Goal: Transaction & Acquisition: Book appointment/travel/reservation

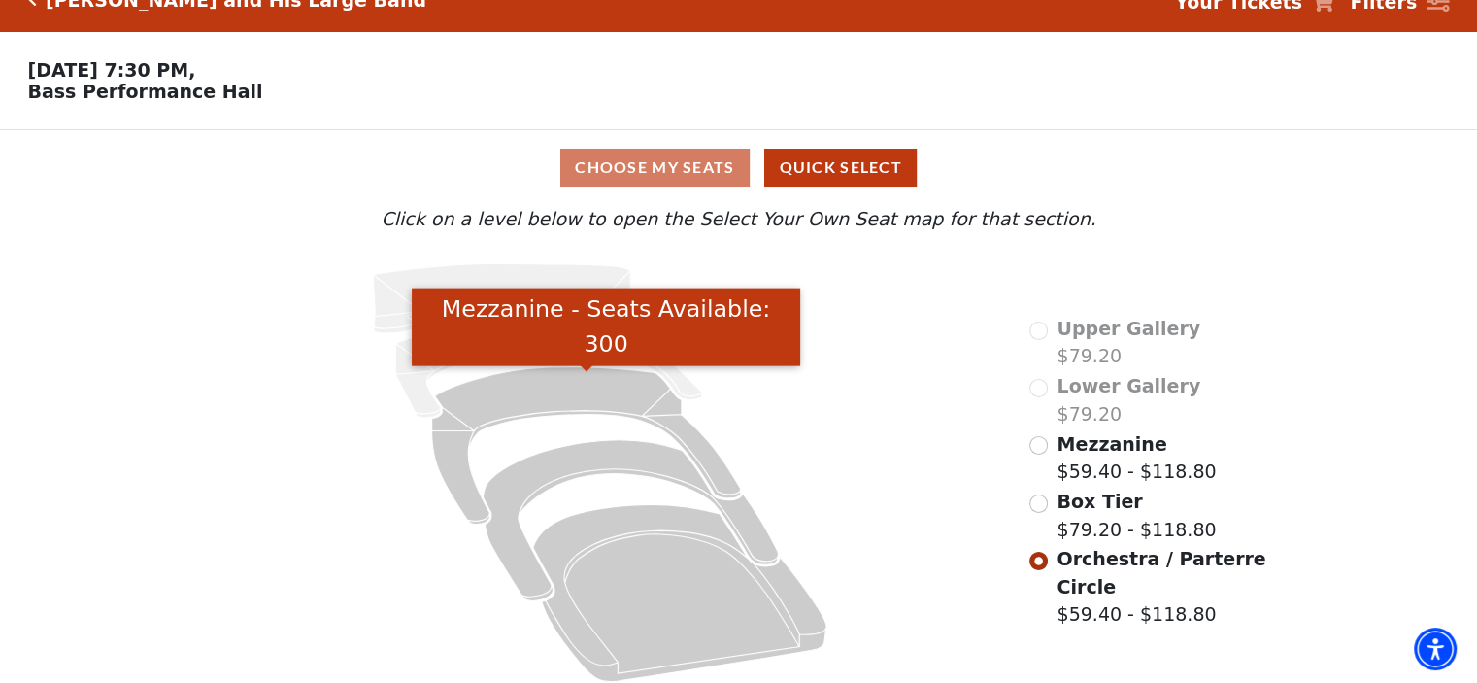
scroll to position [49, 0]
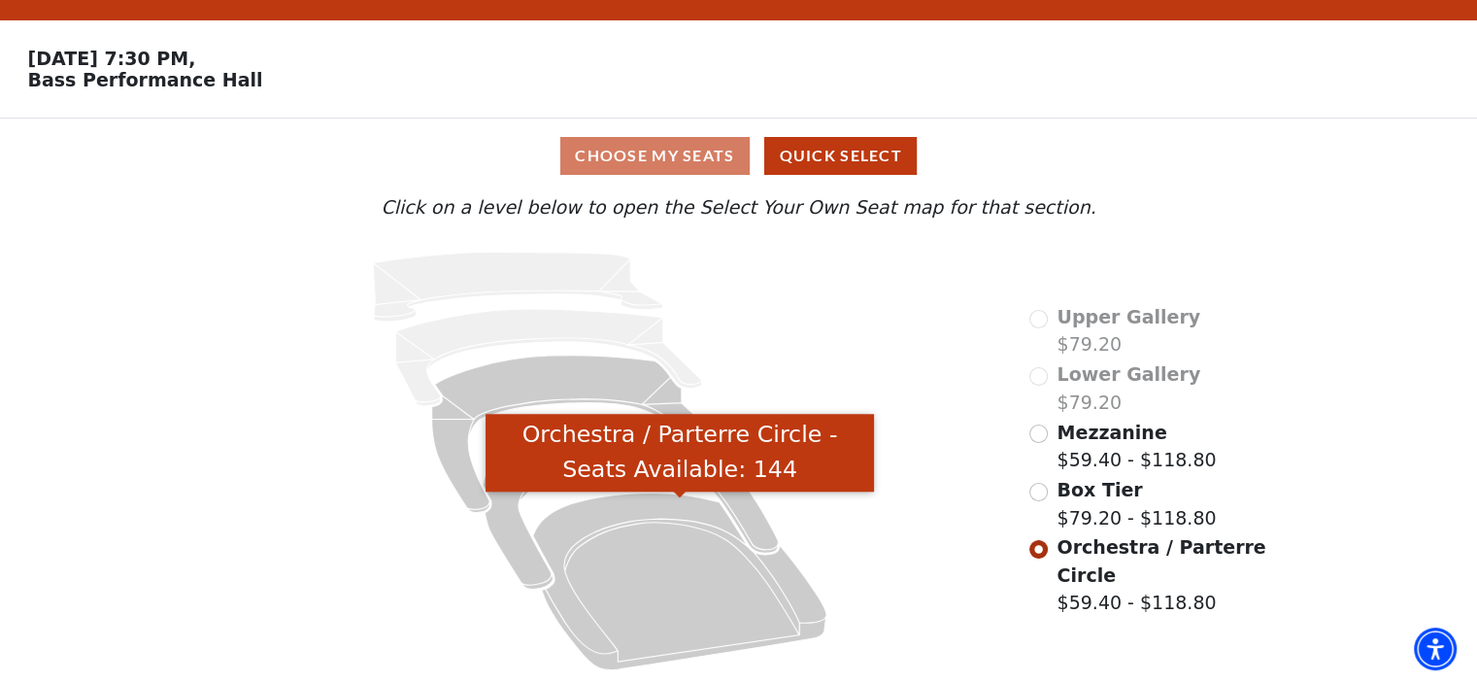
click at [720, 539] on icon "Orchestra / Parterre Circle - Seats Available: 144" at bounding box center [679, 580] width 293 height 177
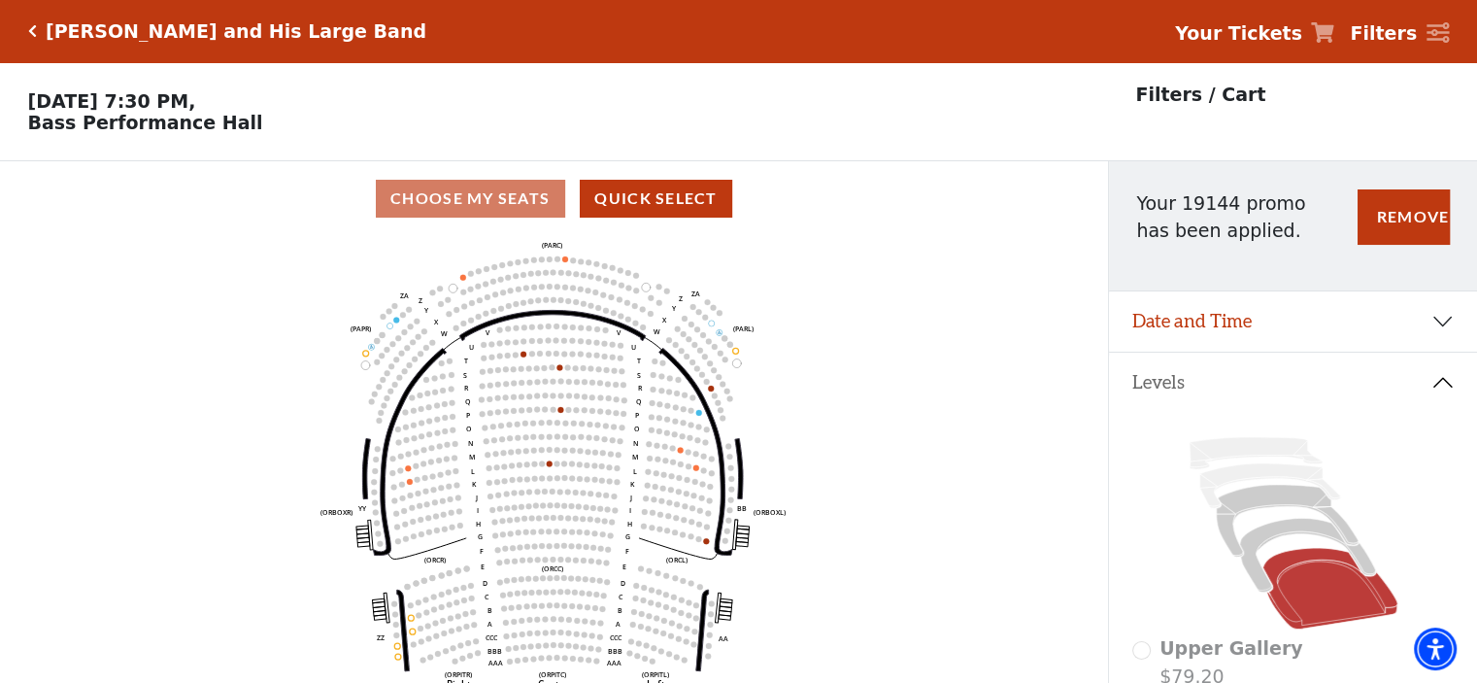
scroll to position [89, 0]
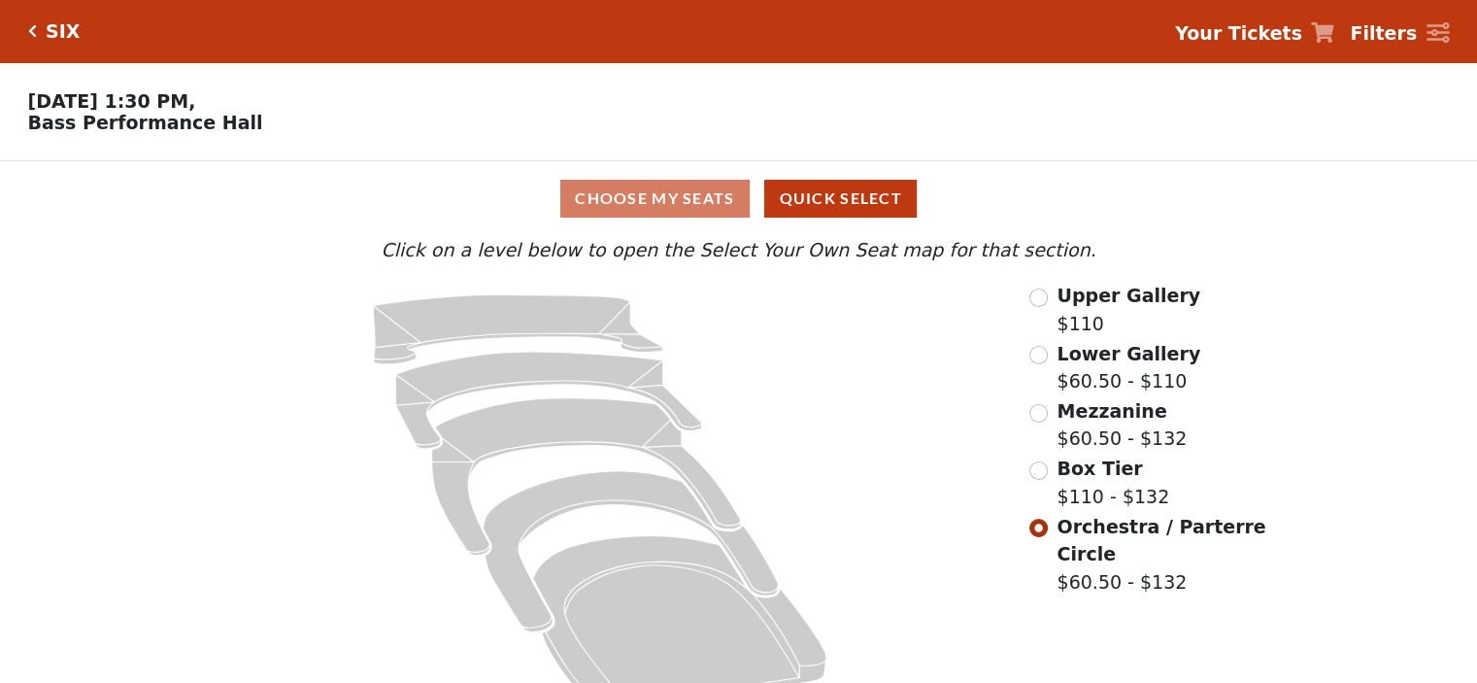
scroll to position [49, 0]
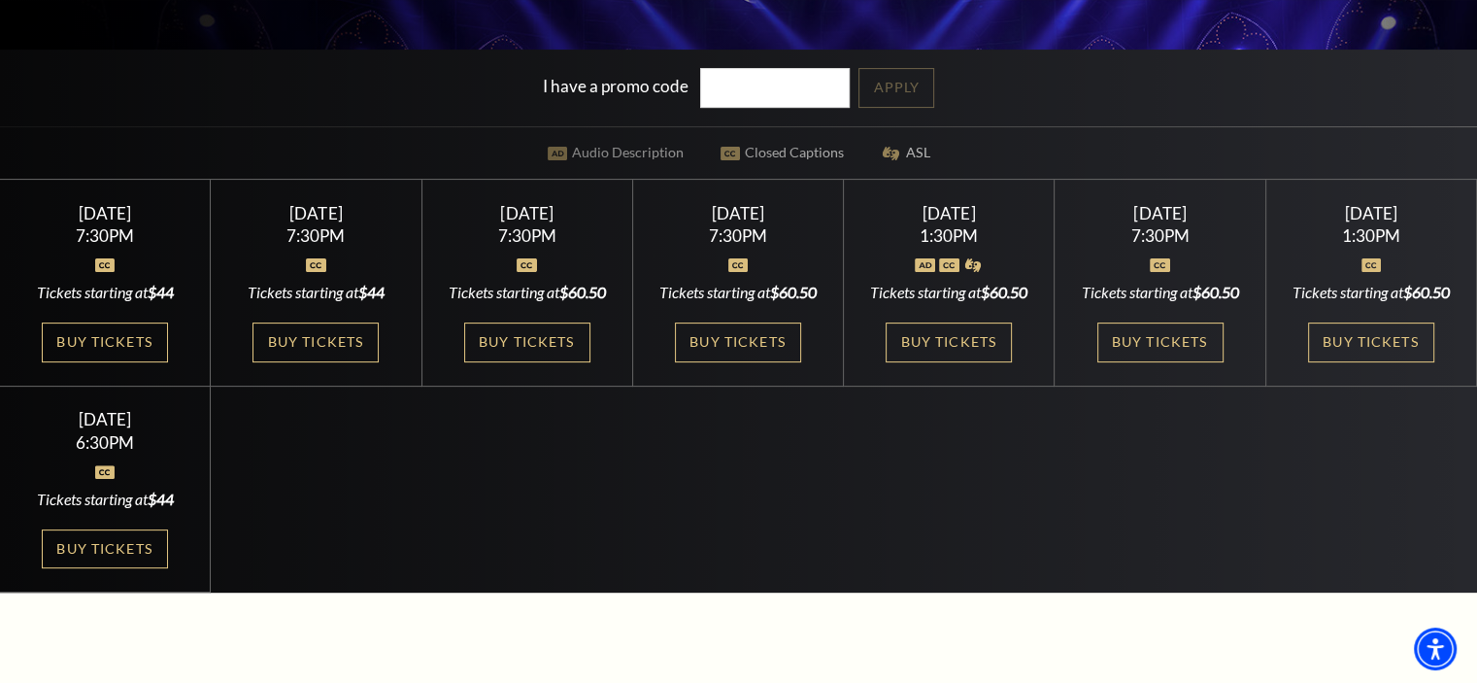
click at [1154, 345] on link "Buy Tickets" at bounding box center [1161, 342] width 126 height 40
click at [754, 90] on input "I have a promo code" at bounding box center [775, 88] width 150 height 40
type input "19150"
click at [912, 96] on link "Apply" at bounding box center [897, 88] width 76 height 40
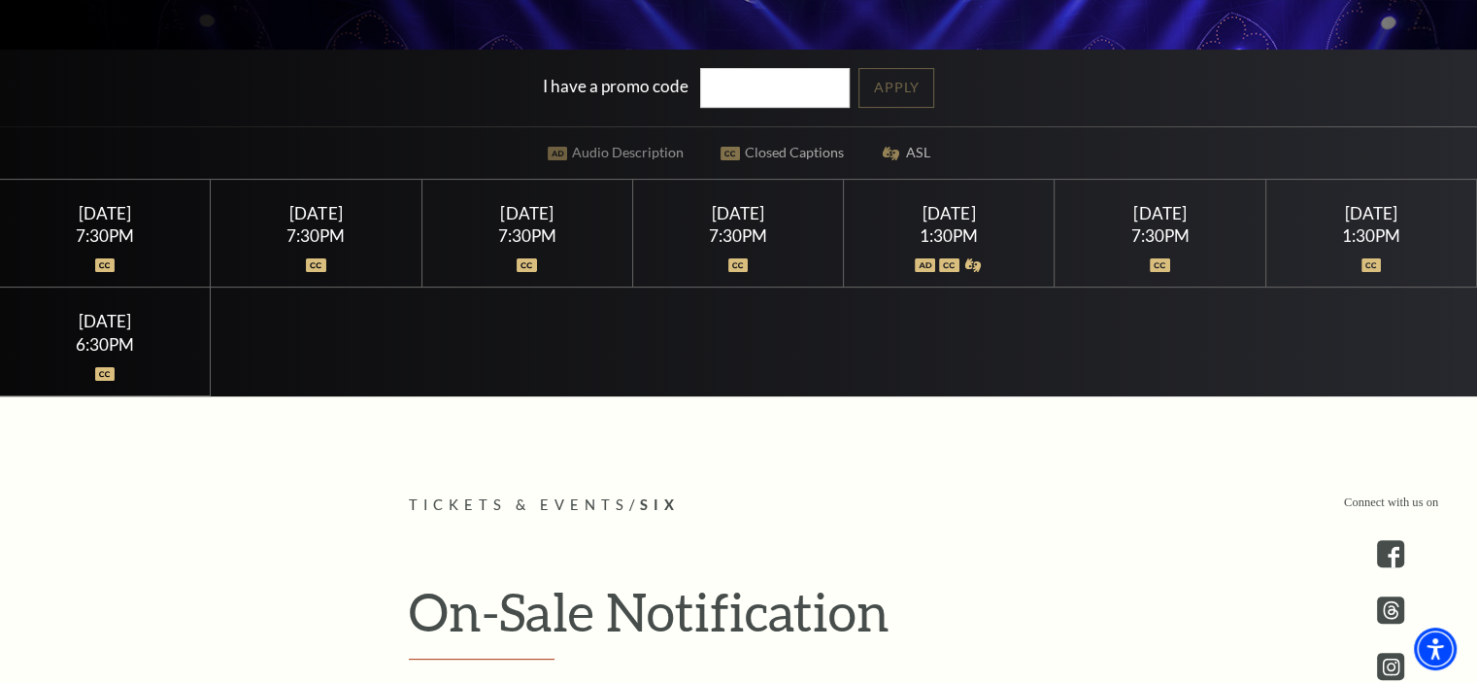
scroll to position [291, 0]
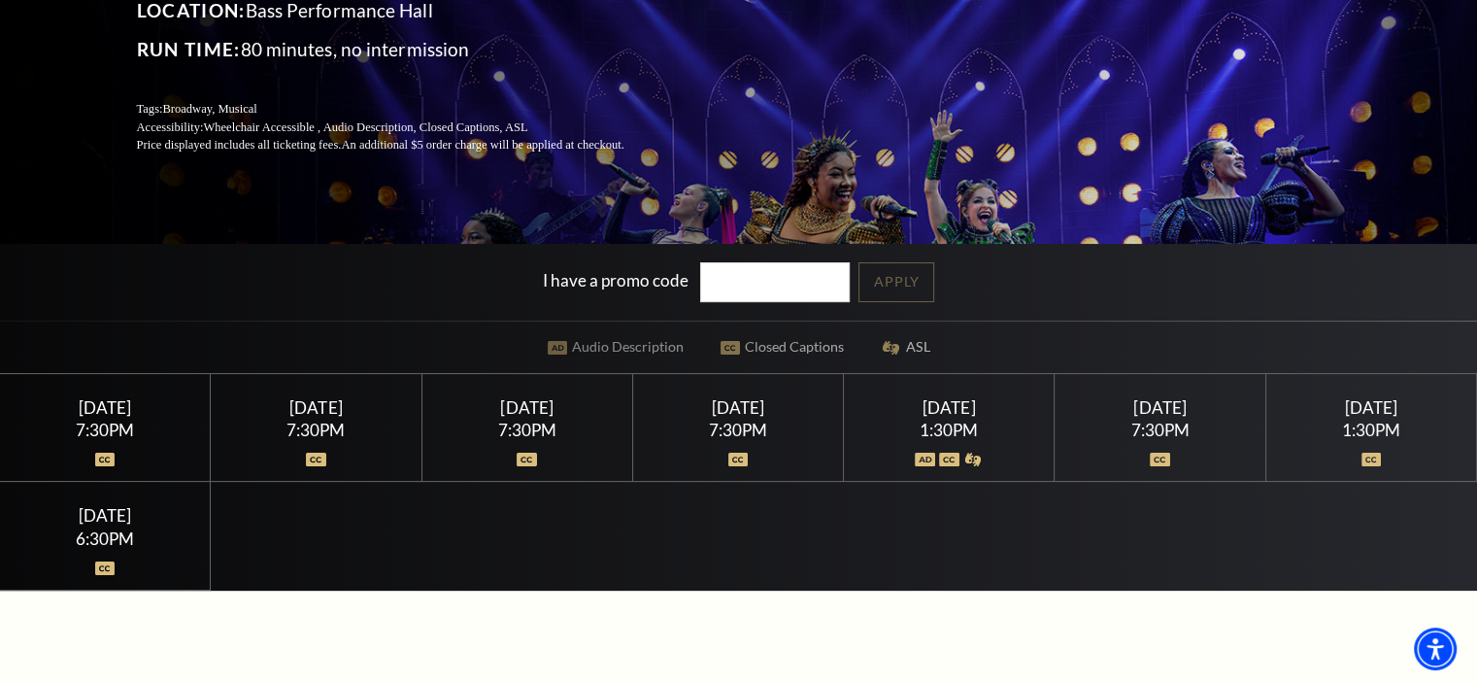
click at [754, 271] on input "I have a promo code" at bounding box center [775, 282] width 150 height 40
type input "19144"
click at [921, 296] on link "Apply" at bounding box center [897, 282] width 76 height 40
